Goal: Task Accomplishment & Management: Manage account settings

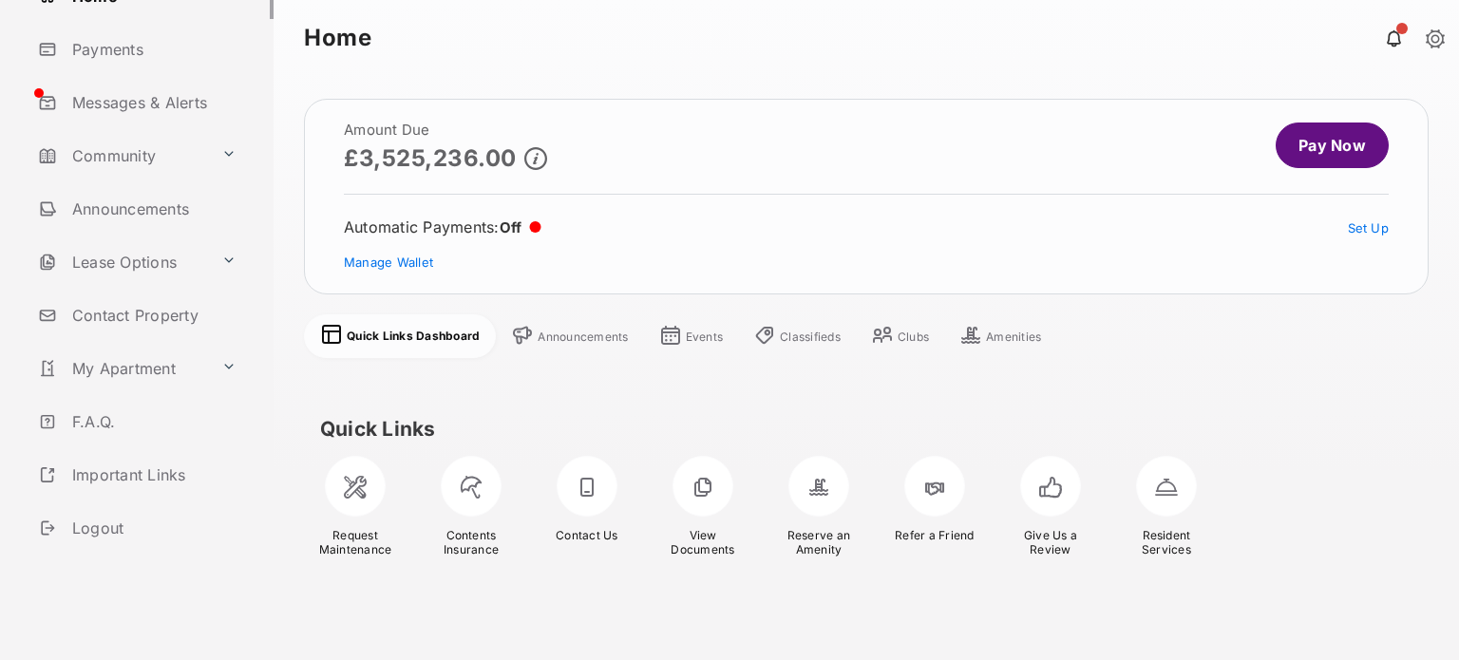
scroll to position [196, 0]
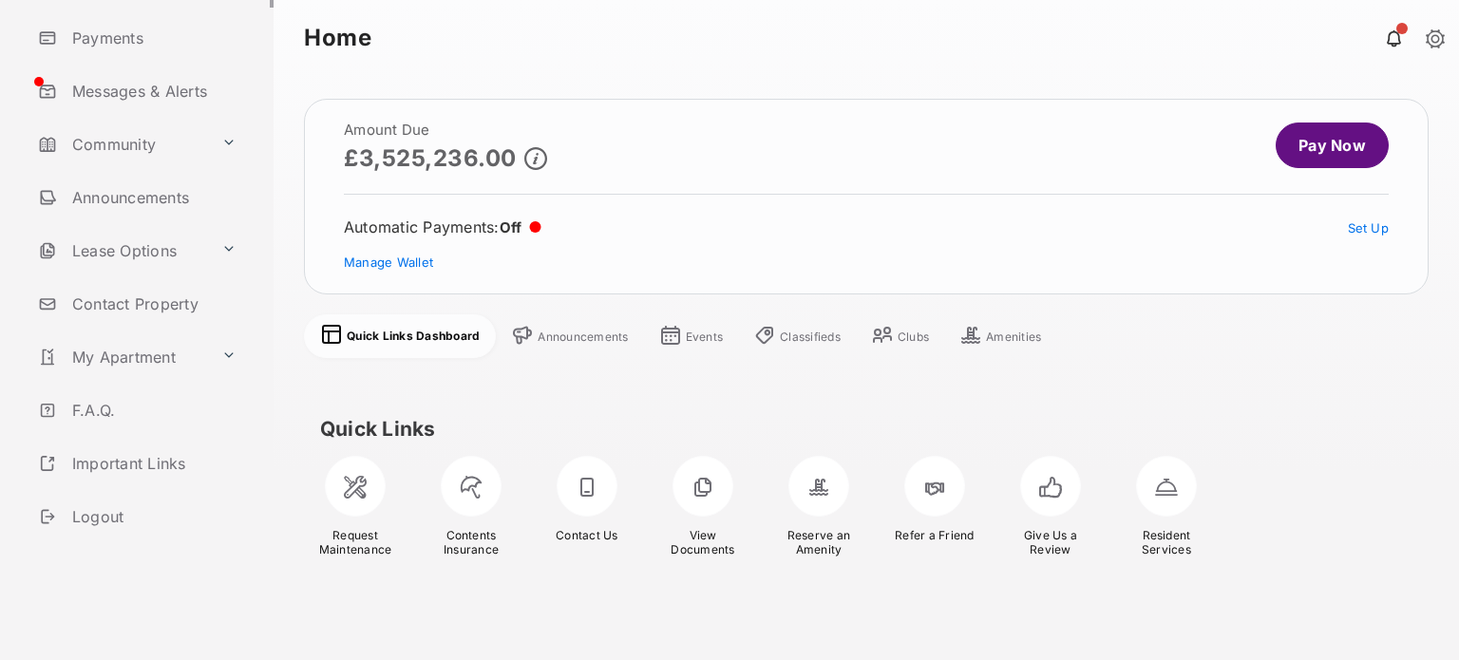
click at [107, 509] on link "Logout" at bounding box center [151, 517] width 243 height 46
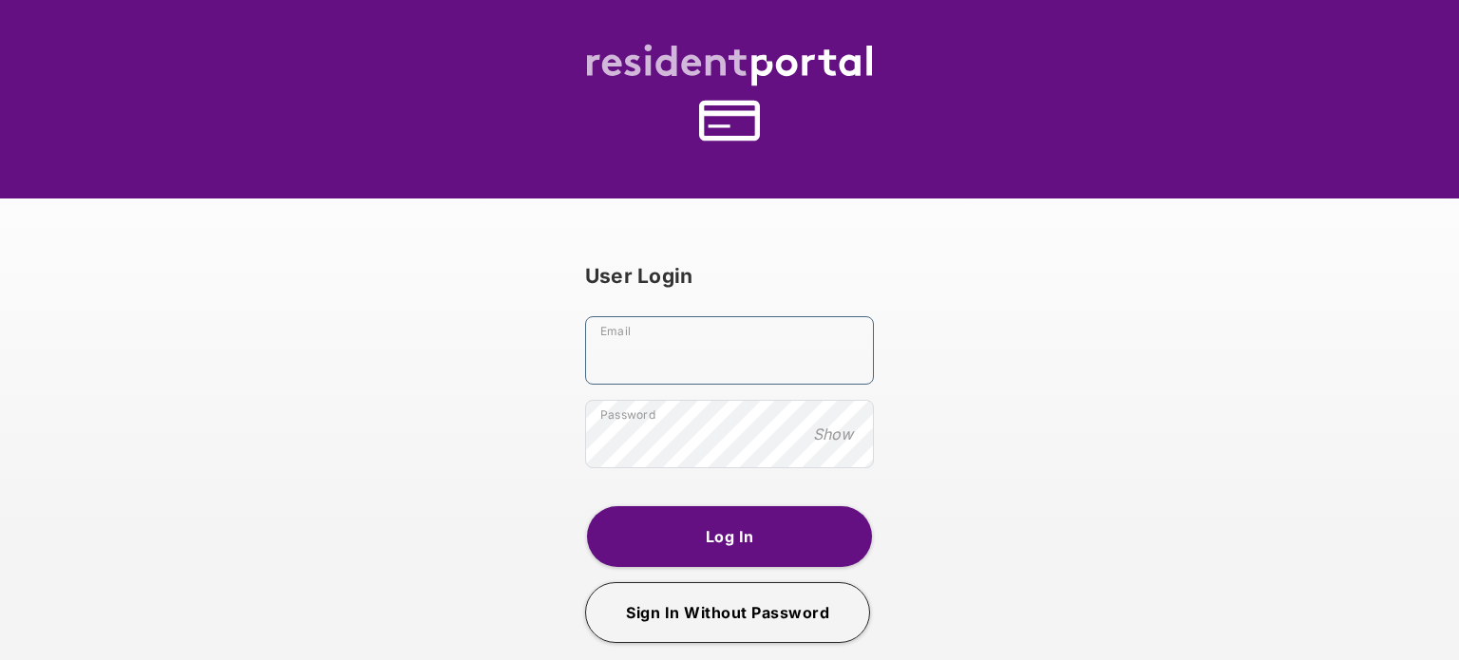
click at [717, 353] on input "Email" at bounding box center [729, 350] width 289 height 68
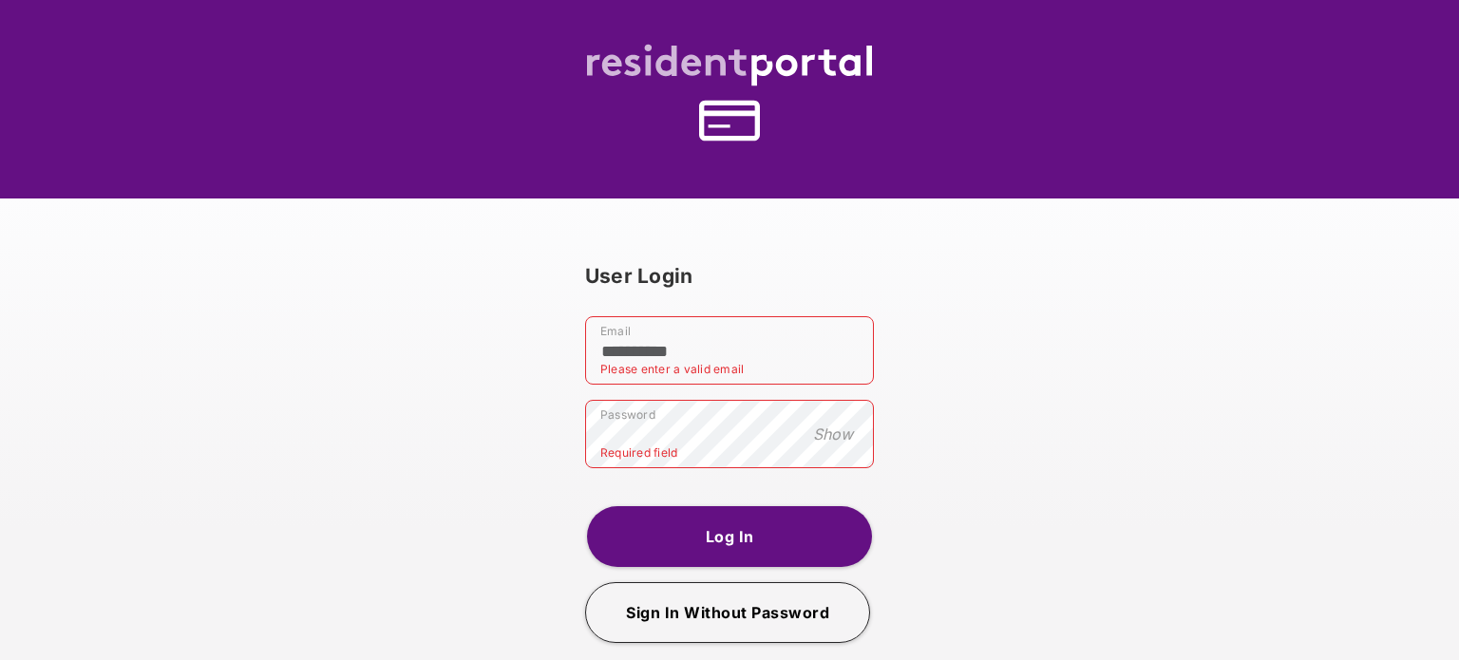
type input "**********"
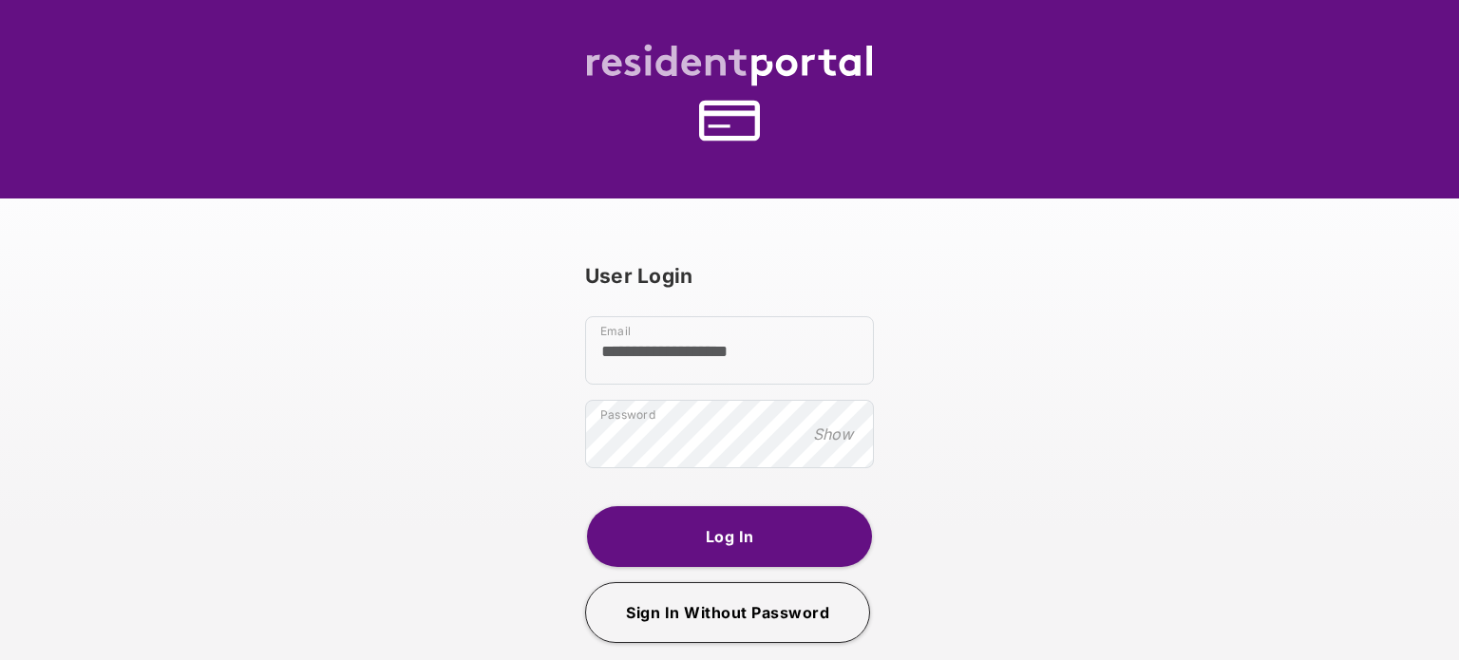
click at [681, 531] on button "Log In" at bounding box center [729, 536] width 285 height 61
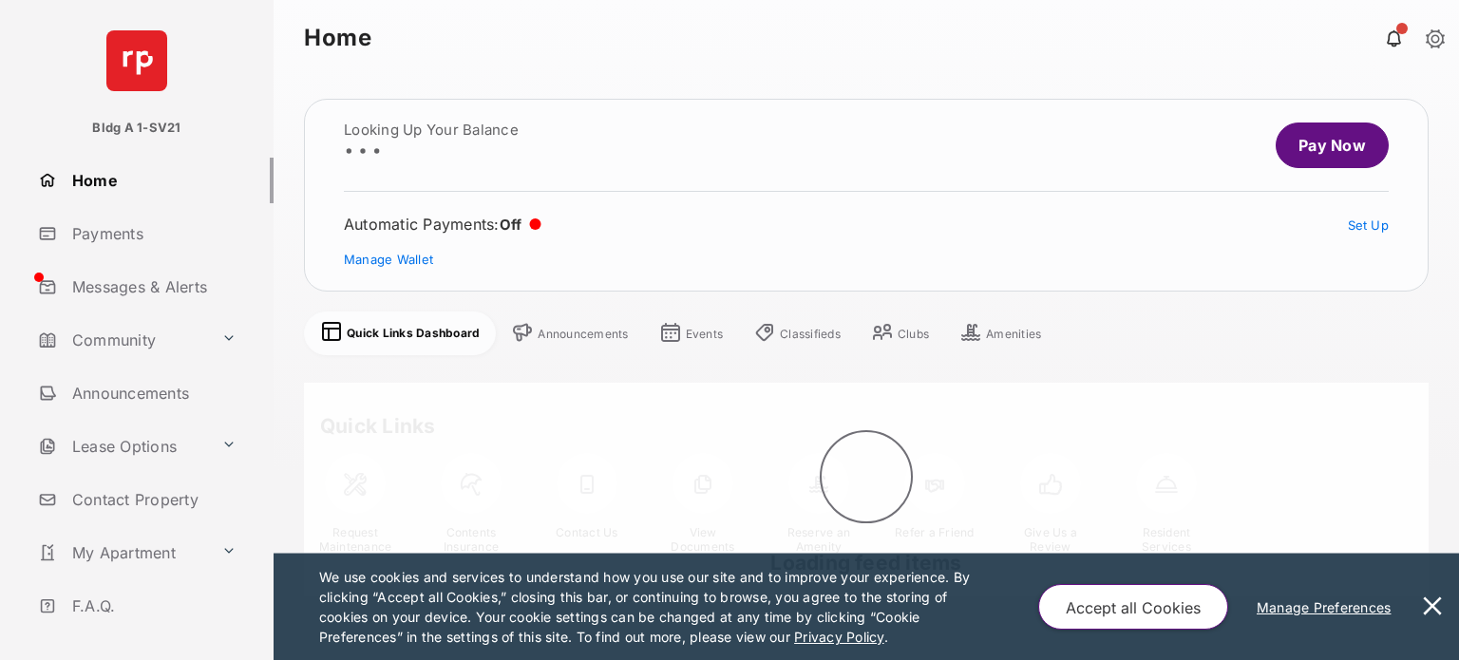
click at [1429, 603] on button at bounding box center [1433, 607] width 38 height 106
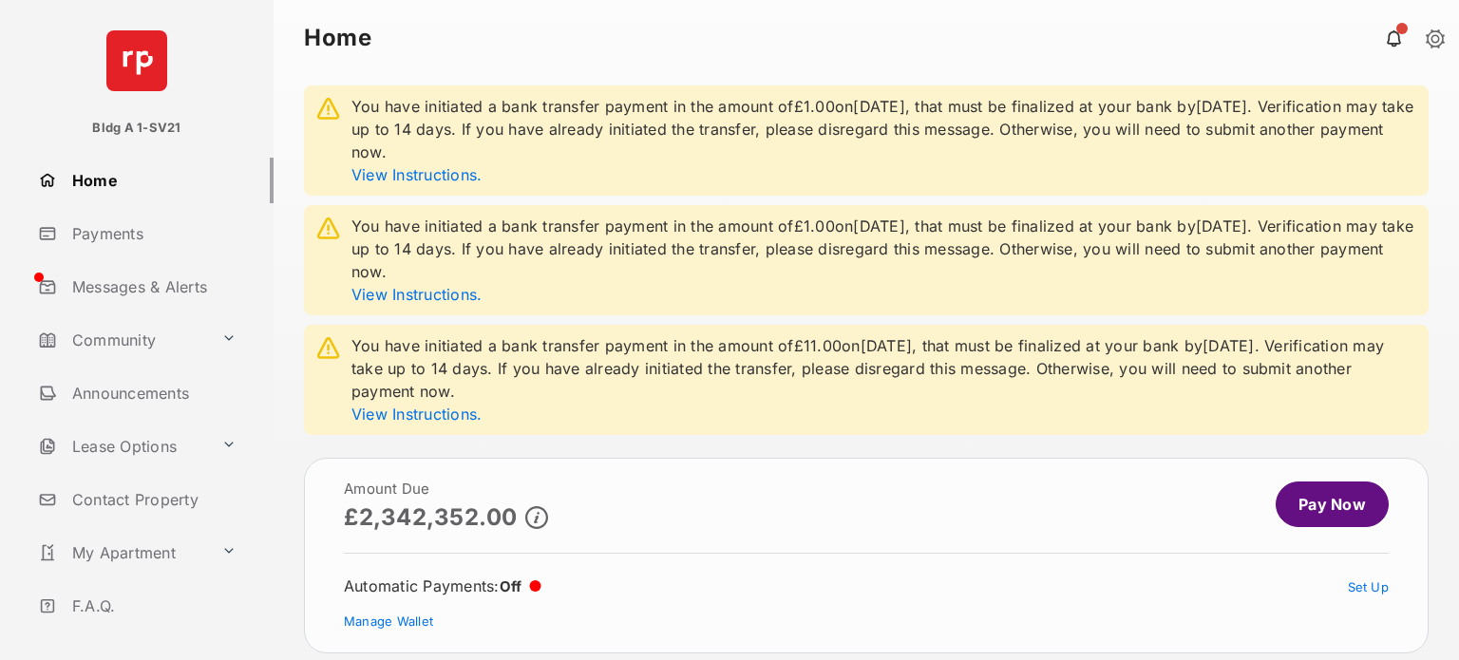
click at [103, 241] on link "Payments" at bounding box center [151, 234] width 243 height 46
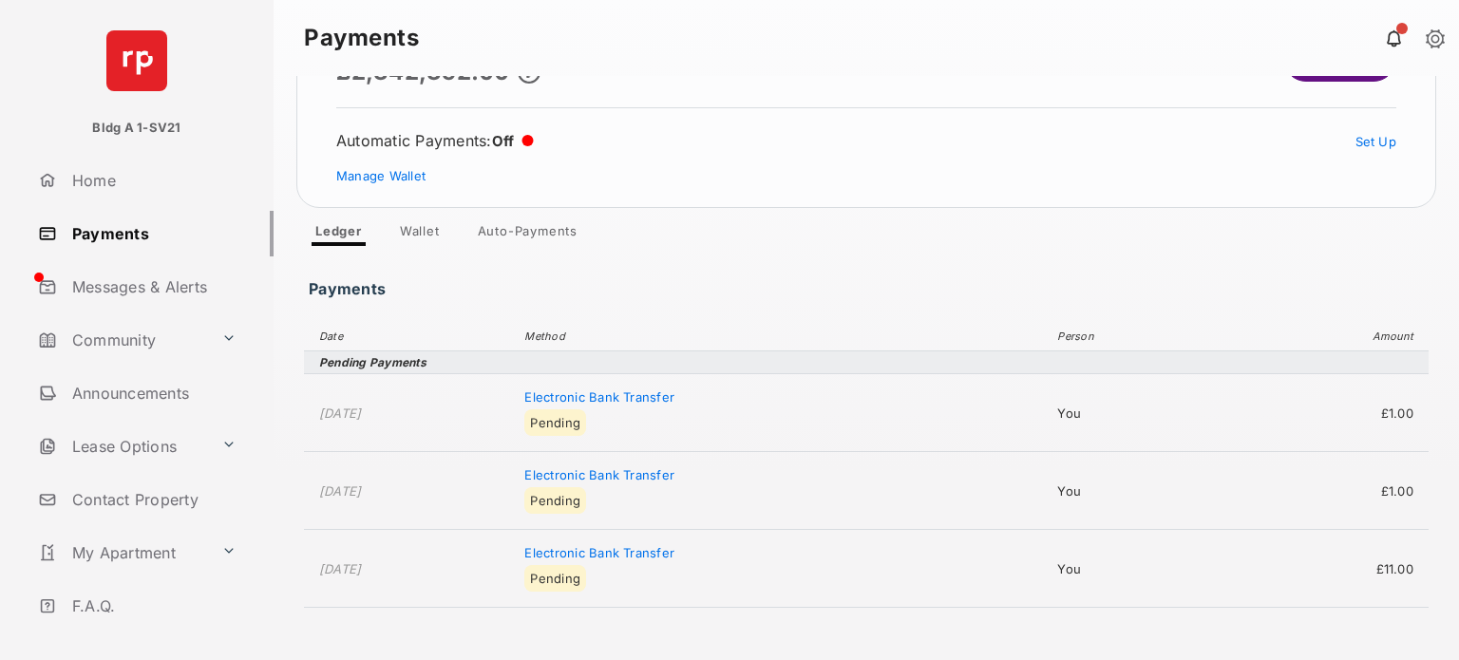
click at [421, 236] on link "Wallet" at bounding box center [420, 234] width 70 height 23
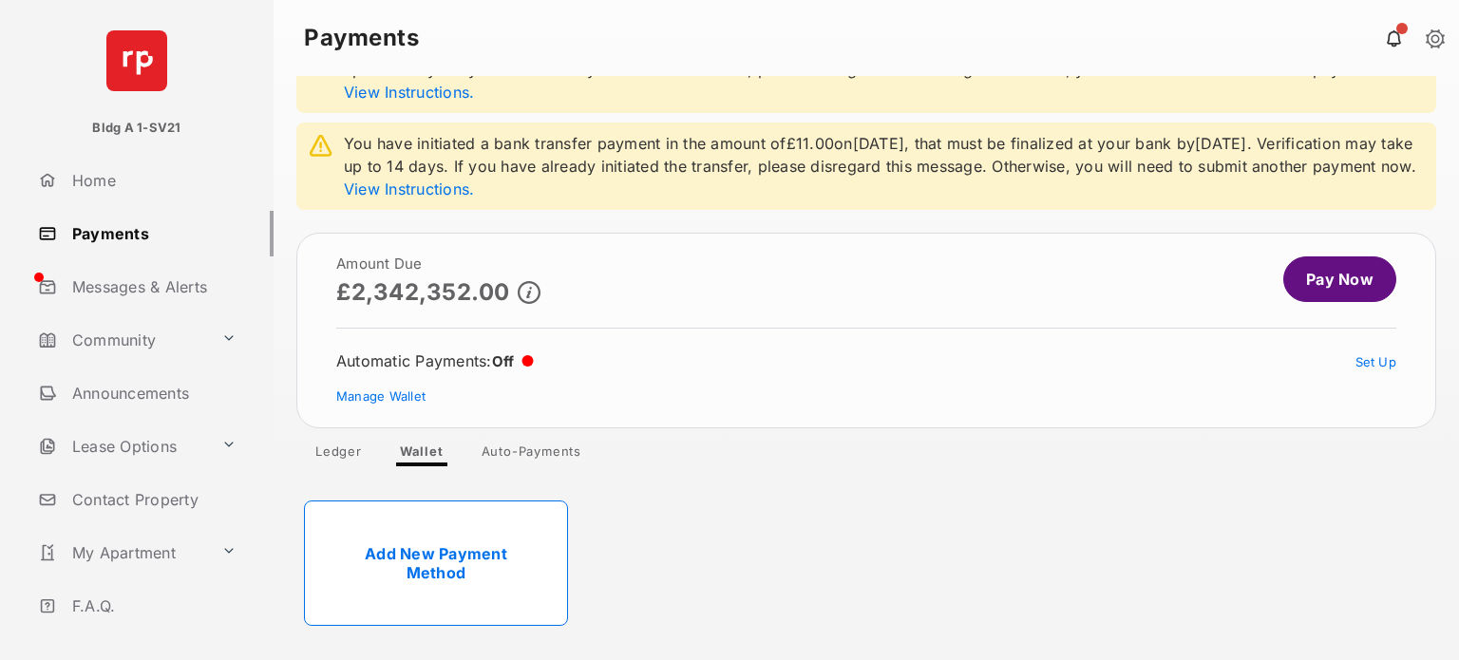
click at [493, 547] on link "Add New Payment Method" at bounding box center [436, 563] width 264 height 125
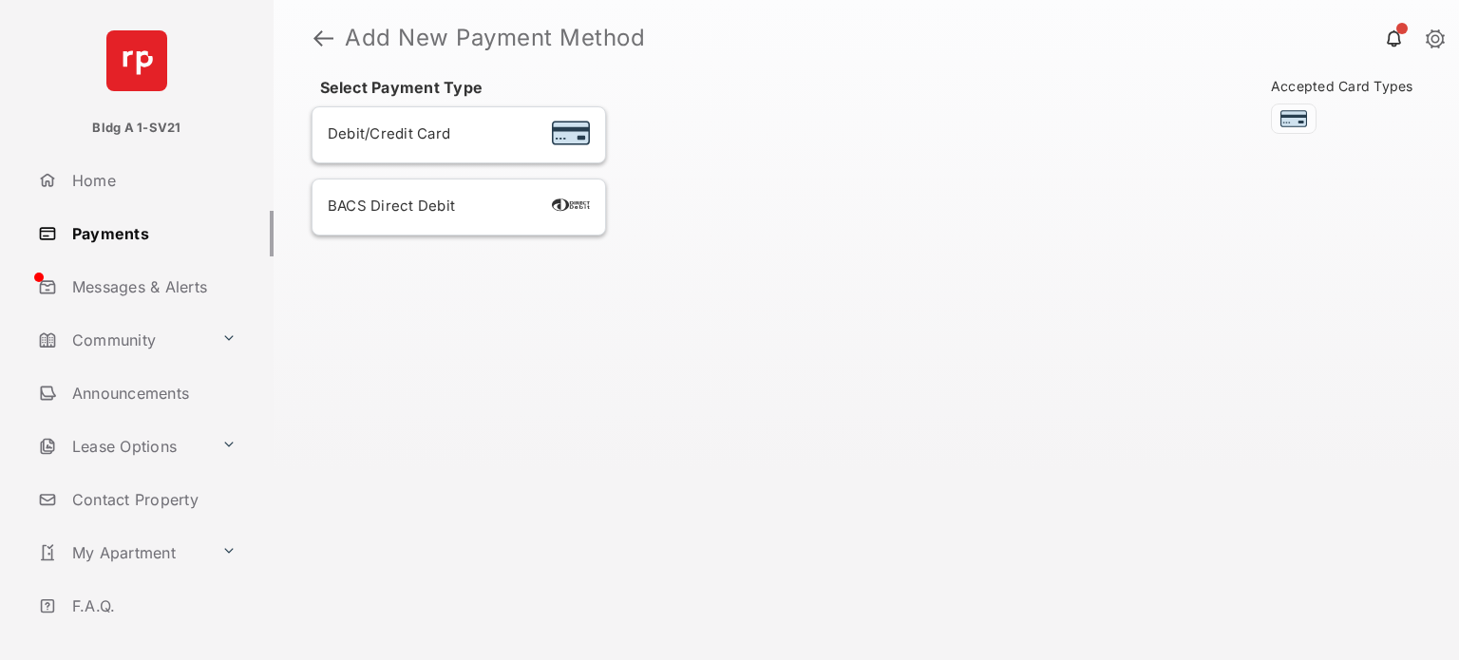
click at [435, 200] on span "BACS Direct Debit" at bounding box center [391, 206] width 127 height 18
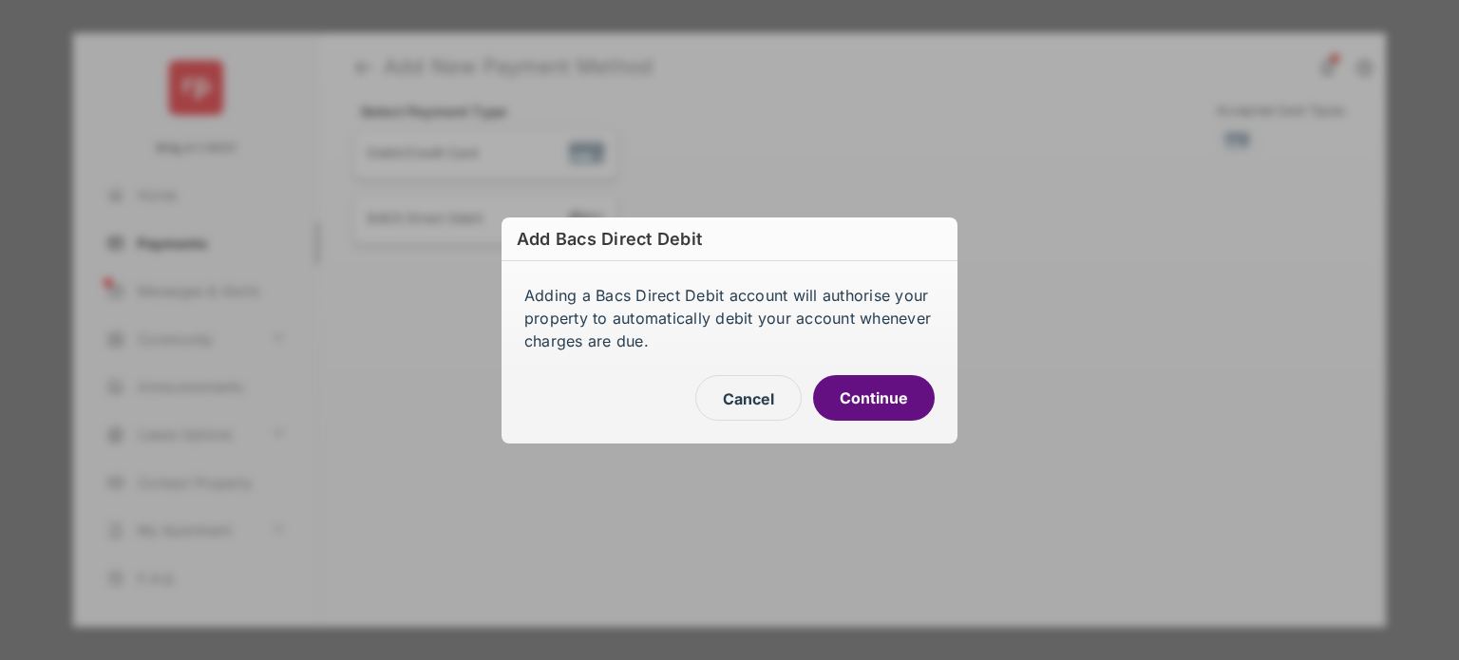
click at [849, 394] on button "Continue" at bounding box center [874, 398] width 122 height 46
